Goal: Task Accomplishment & Management: Manage account settings

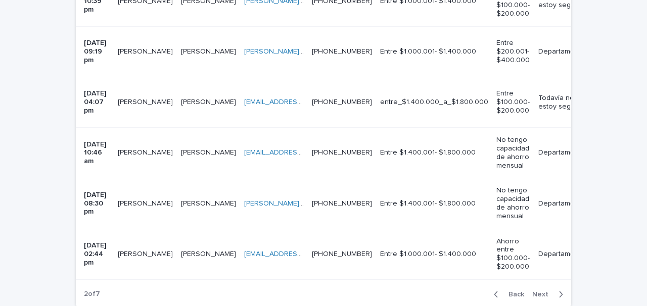
scroll to position [1104, 0]
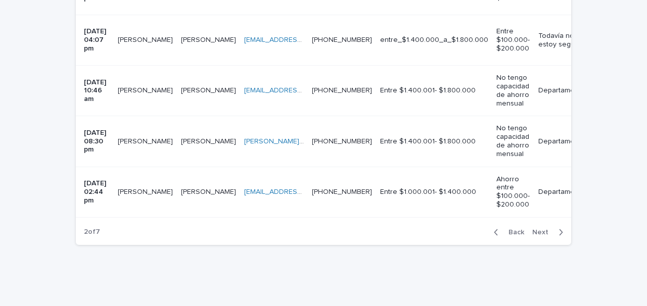
click at [518, 229] on span "Back" at bounding box center [514, 232] width 22 height 7
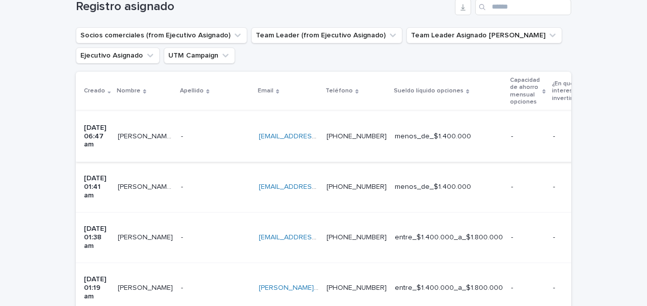
scroll to position [188, 0]
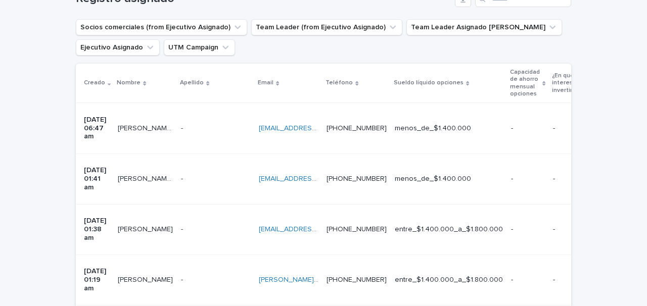
click at [197, 124] on p at bounding box center [216, 128] width 70 height 9
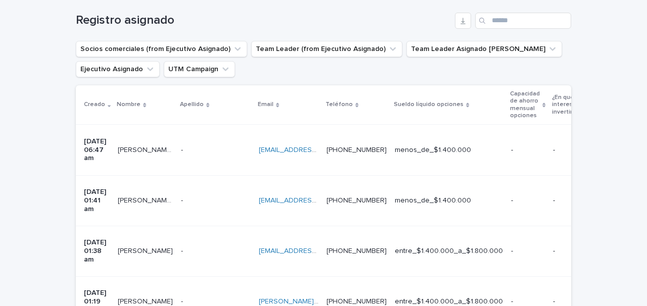
scroll to position [171, 0]
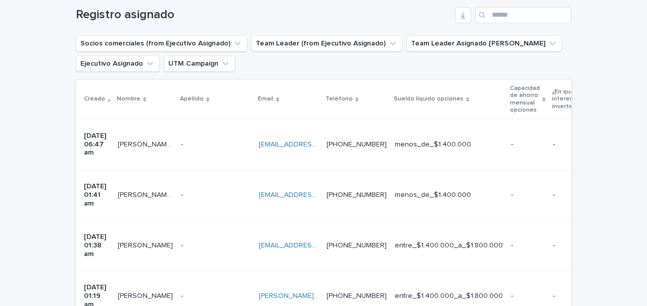
click at [259, 187] on div "mirnavilches2015@gmail.com mirnavilches2015@gmail.com" at bounding box center [289, 195] width 60 height 17
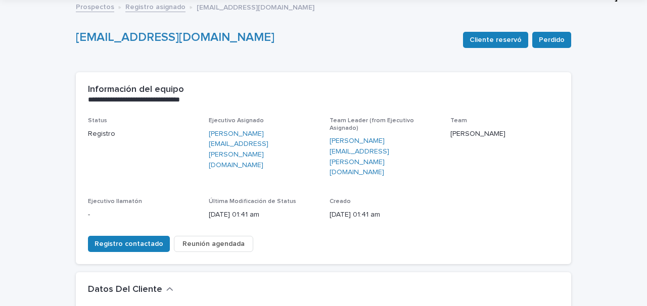
scroll to position [62, 0]
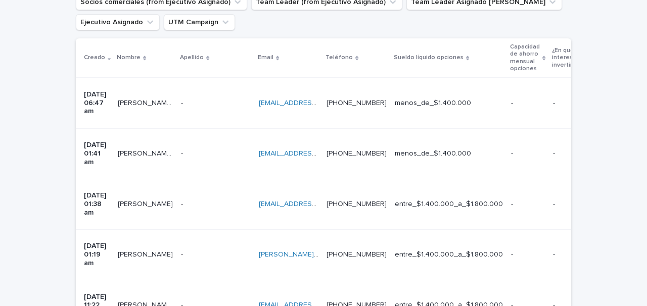
scroll to position [219, 0]
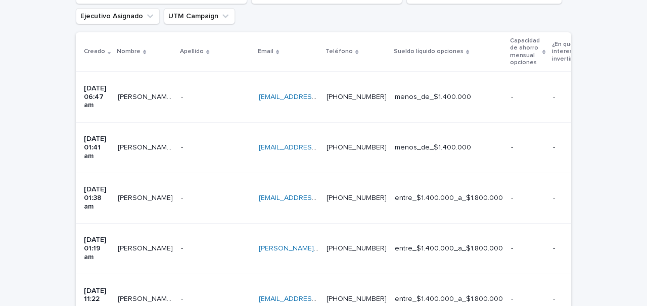
click at [209, 190] on div "- -" at bounding box center [216, 198] width 70 height 17
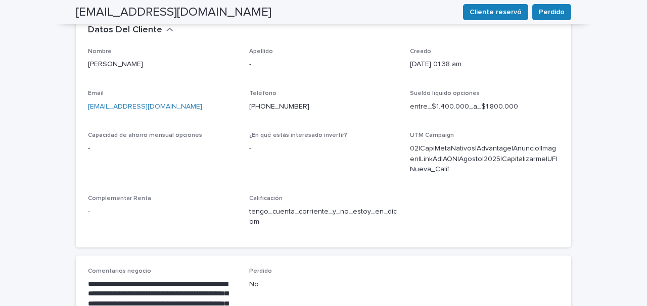
scroll to position [251, 0]
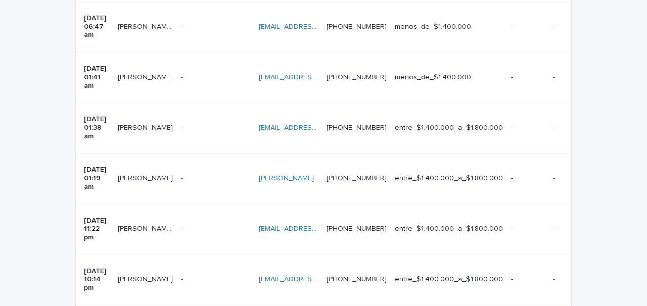
scroll to position [314, 0]
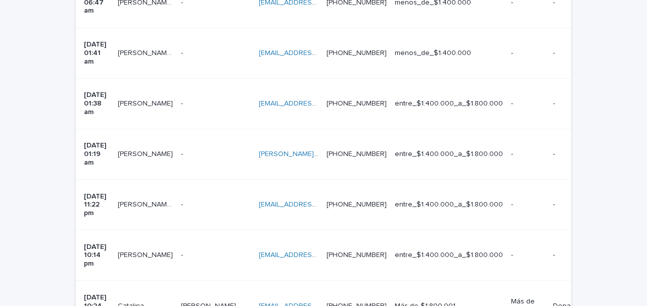
click at [217, 150] on p at bounding box center [216, 154] width 70 height 9
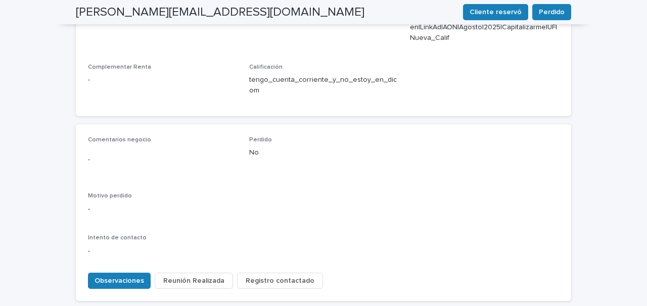
scroll to position [461, 0]
click at [129, 272] on button "Observaciones" at bounding box center [119, 280] width 63 height 16
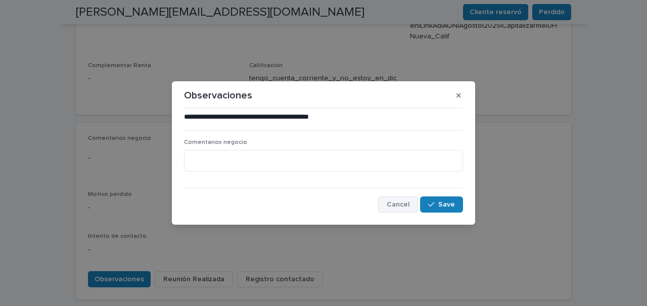
click at [398, 206] on span "Cancel" at bounding box center [398, 204] width 23 height 7
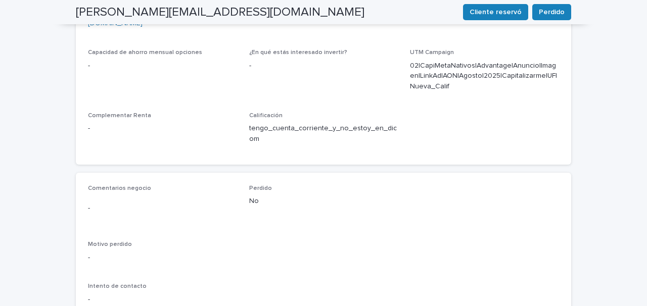
scroll to position [414, 0]
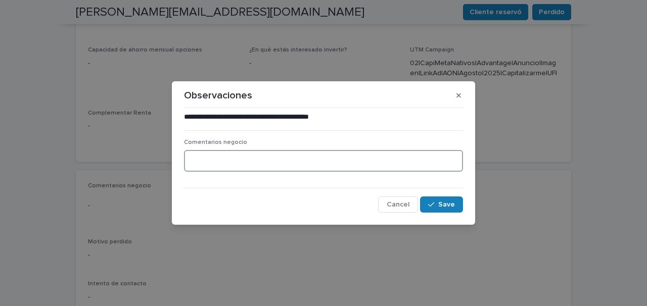
click at [198, 157] on textarea at bounding box center [323, 161] width 279 height 22
type textarea "**********"
click at [433, 197] on button "Save" at bounding box center [441, 205] width 43 height 16
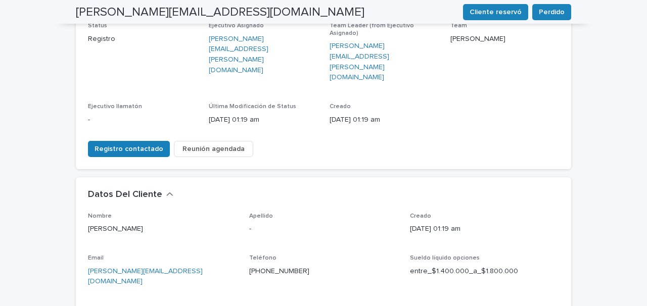
scroll to position [114, 0]
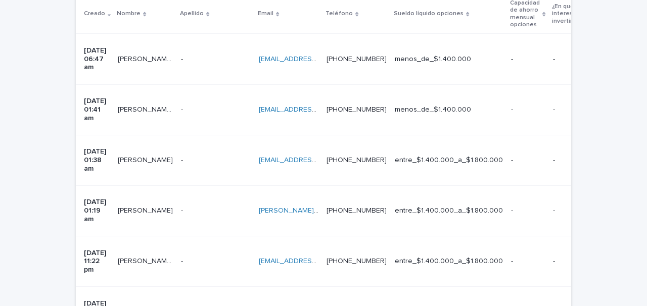
scroll to position [301, 0]
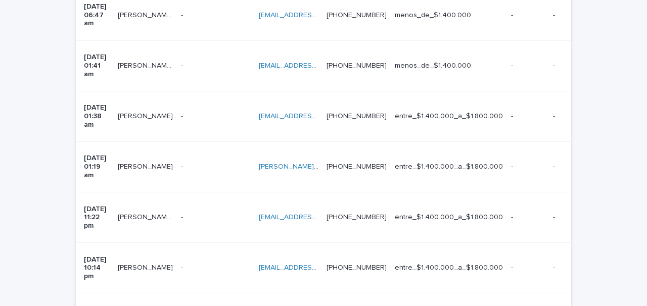
click at [203, 213] on p at bounding box center [216, 217] width 70 height 9
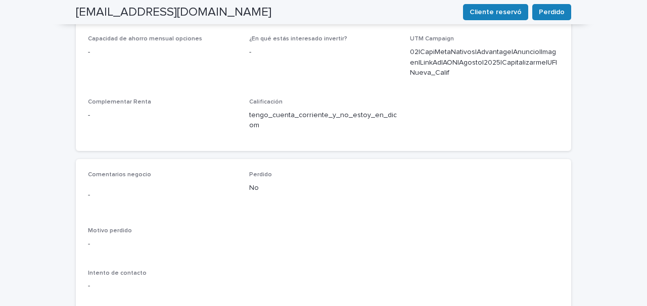
scroll to position [443, 0]
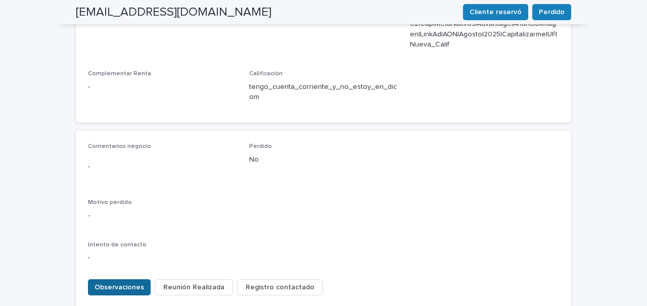
click at [120, 283] on span "Observaciones" at bounding box center [120, 288] width 50 height 10
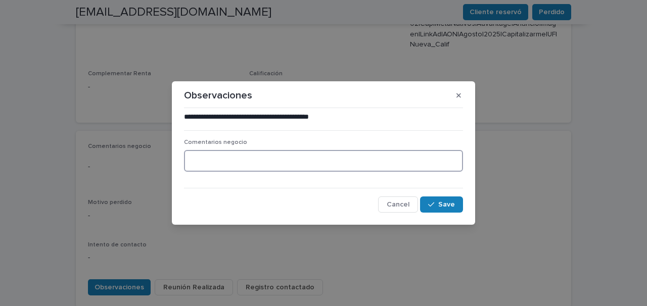
click at [199, 156] on textarea at bounding box center [323, 161] width 279 height 22
click at [314, 165] on textarea "**********" at bounding box center [323, 161] width 279 height 22
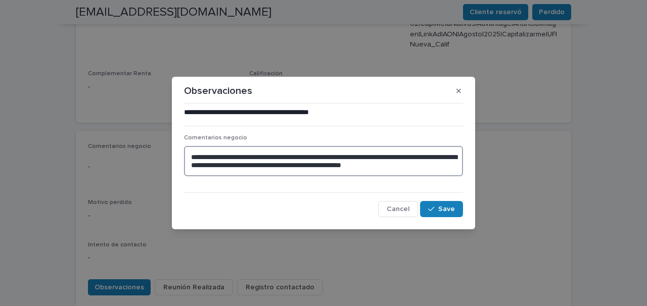
click at [453, 166] on textarea "**********" at bounding box center [323, 161] width 279 height 30
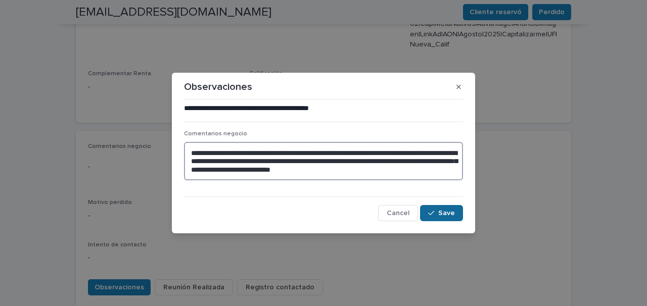
type textarea "**********"
click at [447, 214] on span "Save" at bounding box center [446, 213] width 17 height 7
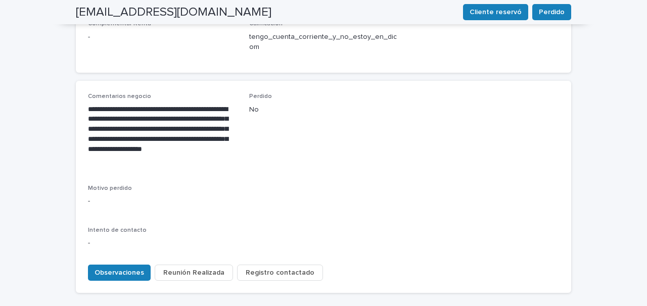
scroll to position [500, 0]
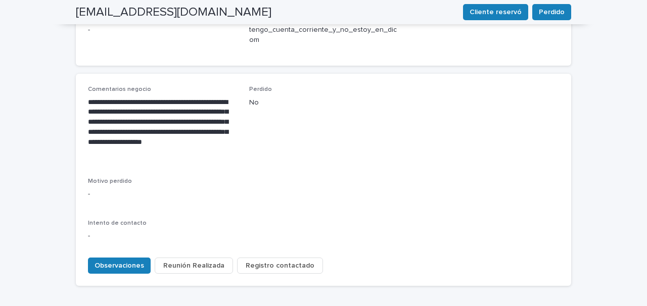
click at [196, 261] on span "Reunión Realizada" at bounding box center [193, 266] width 61 height 10
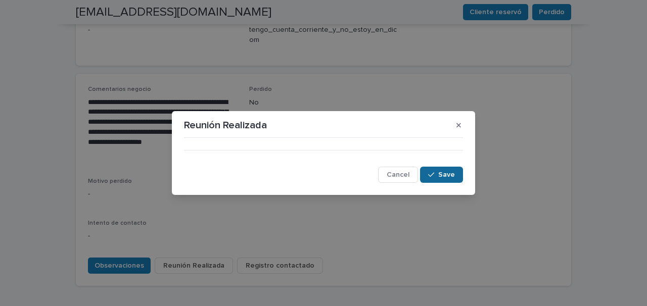
click at [438, 173] on div "button" at bounding box center [433, 174] width 10 height 7
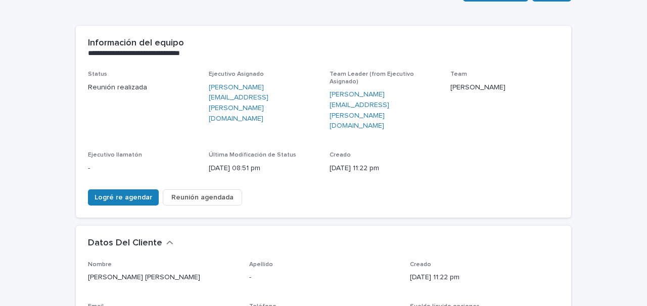
scroll to position [109, 0]
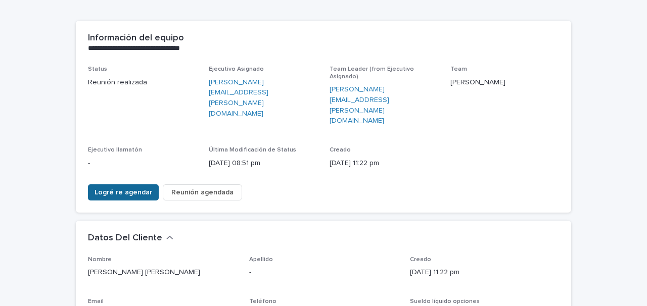
click at [126, 188] on span "Logré re agendar" at bounding box center [124, 193] width 58 height 10
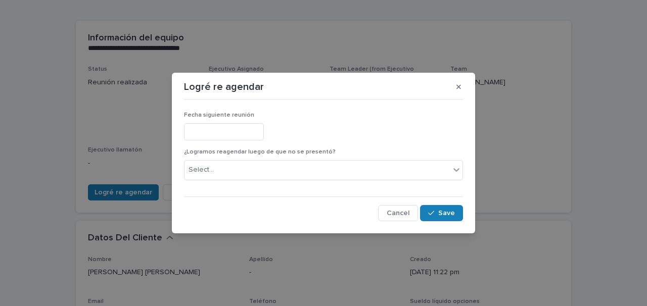
click at [212, 132] on input "text" at bounding box center [224, 132] width 80 height 18
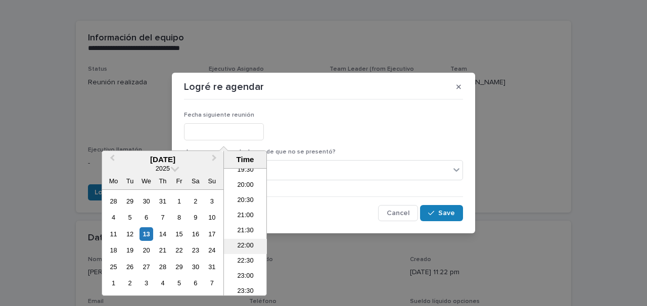
scroll to position [601, 0]
click at [242, 270] on li "23:00" at bounding box center [245, 273] width 43 height 15
type input "**********"
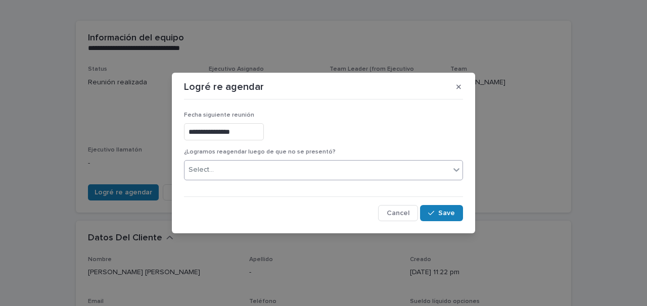
click at [456, 171] on icon at bounding box center [457, 170] width 6 height 4
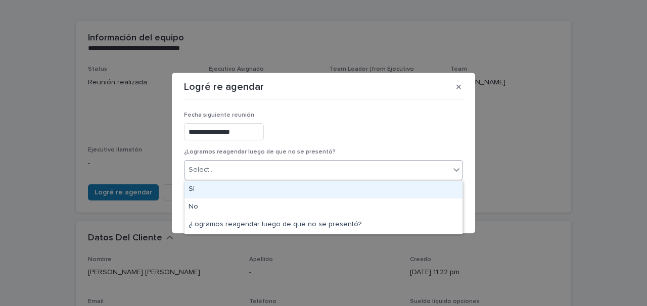
click at [309, 119] on div "**********" at bounding box center [323, 130] width 279 height 37
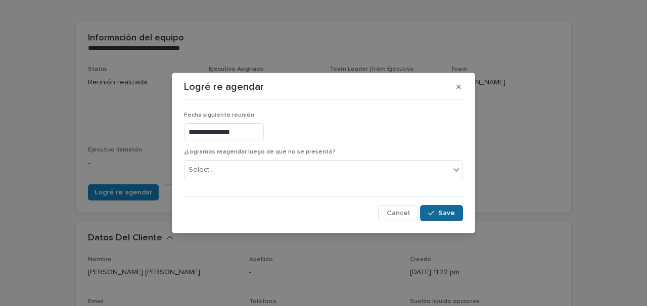
click at [441, 213] on span "Save" at bounding box center [446, 213] width 17 height 7
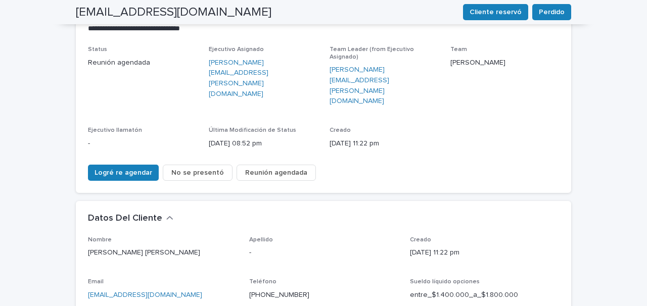
scroll to position [128, 0]
click at [263, 168] on span "Reunión agendada" at bounding box center [276, 173] width 62 height 10
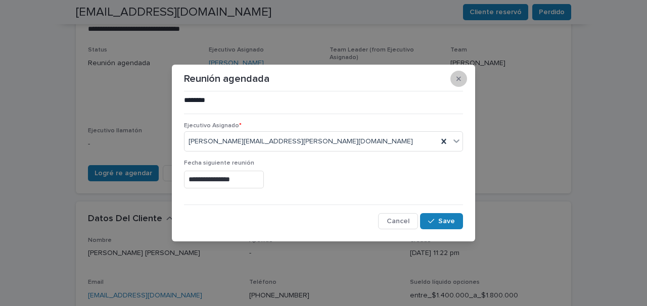
click at [460, 81] on icon "button" at bounding box center [459, 78] width 5 height 7
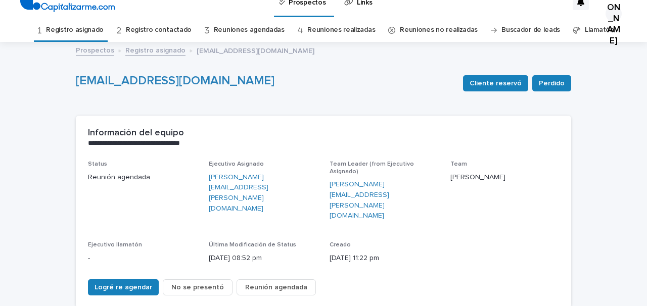
scroll to position [0, 0]
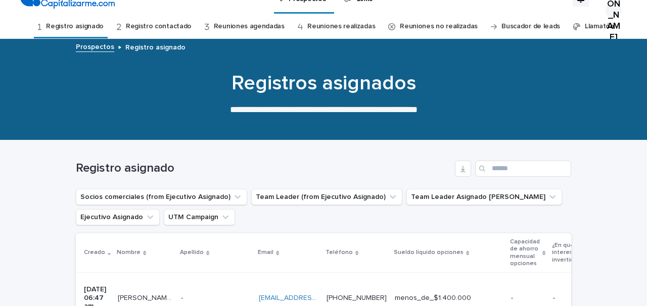
scroll to position [15, 0]
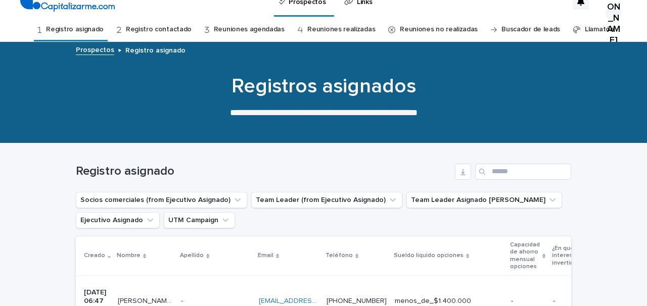
click at [229, 31] on link "Reuniones agendadas" at bounding box center [249, 30] width 71 height 24
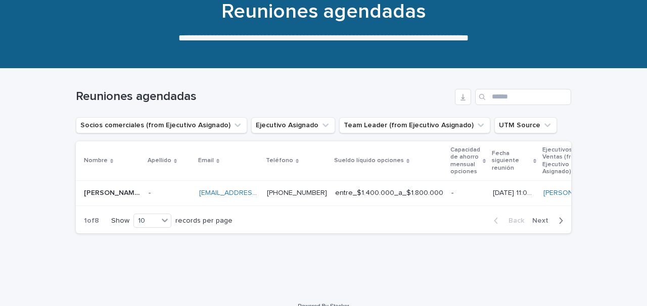
scroll to position [91, 0]
